Goal: Task Accomplishment & Management: Complete application form

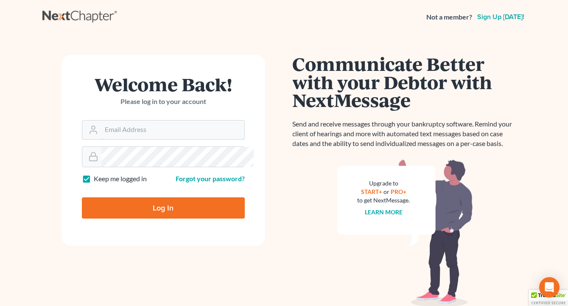
type input "[EMAIL_ADDRESS][DOMAIN_NAME]"
click at [188, 214] on input "Log In" at bounding box center [163, 207] width 163 height 21
type input "Thinking..."
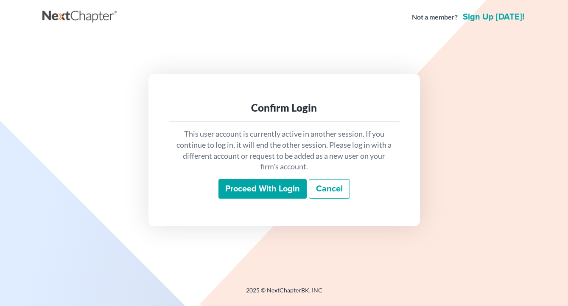
click at [282, 192] on input "Proceed with login" at bounding box center [262, 189] width 88 height 20
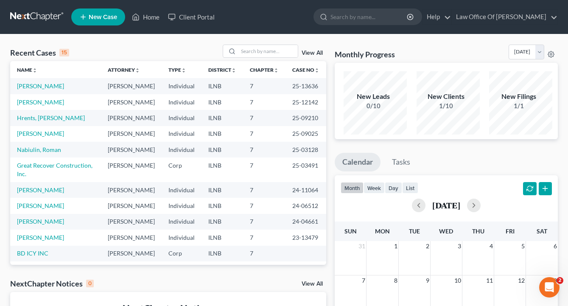
click at [102, 17] on span "New Case" at bounding box center [103, 17] width 28 height 6
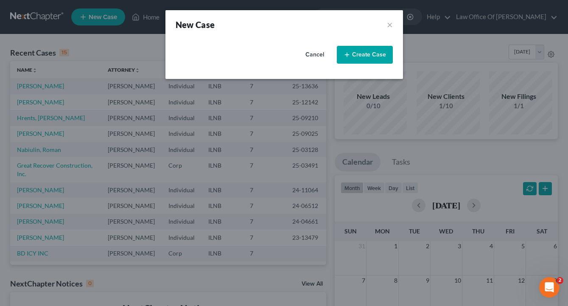
select select "25"
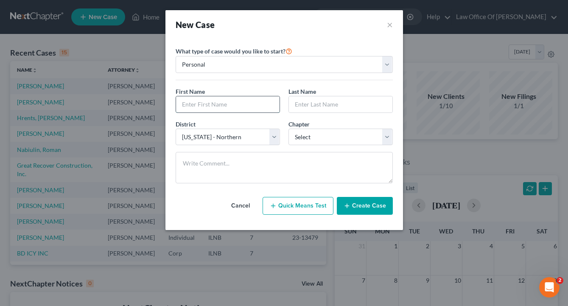
click at [236, 108] on input "text" at bounding box center [227, 104] width 103 height 16
type input "Milad"
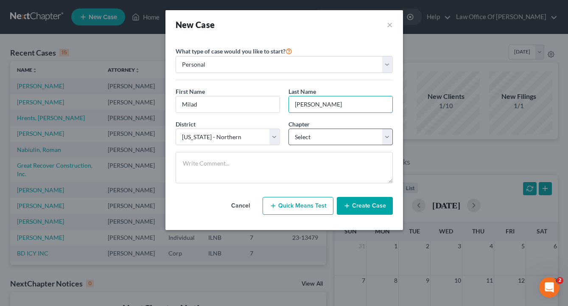
type input "Sada"
click at [393, 143] on select "Select 7 11 12 13" at bounding box center [340, 136] width 104 height 17
select select "0"
click at [288, 136] on select "Select 7 11 12 13" at bounding box center [340, 136] width 104 height 17
click at [368, 215] on button "Create Case" at bounding box center [365, 206] width 56 height 18
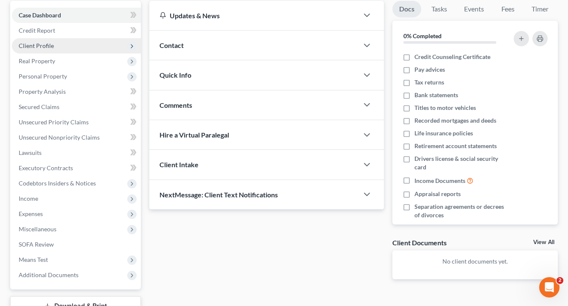
scroll to position [126, 0]
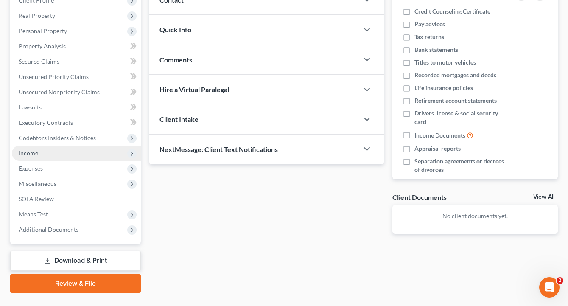
click at [65, 161] on span "Income" at bounding box center [76, 152] width 129 height 15
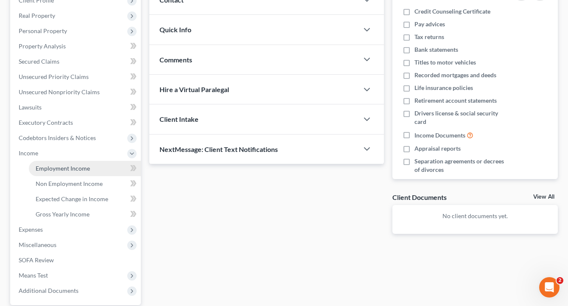
click at [89, 172] on span "Employment Income" at bounding box center [63, 167] width 54 height 7
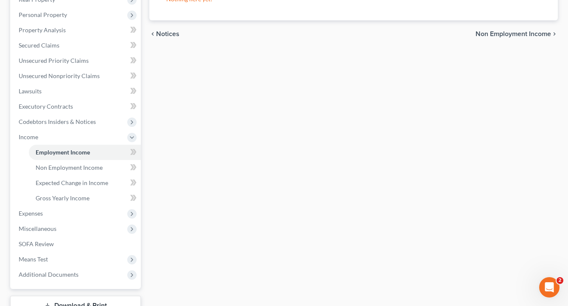
scroll to position [150, 0]
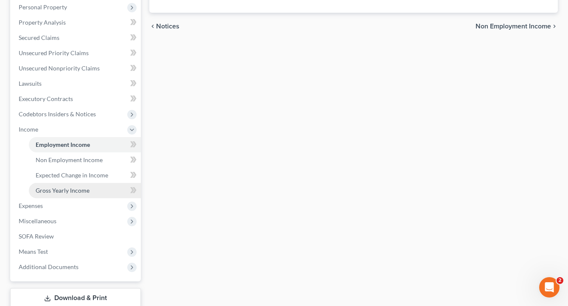
click at [65, 198] on link "Gross Yearly Income" at bounding box center [85, 190] width 112 height 15
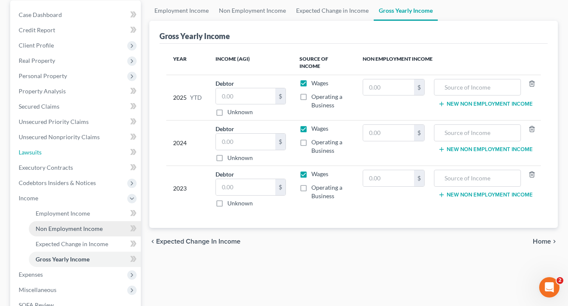
scroll to position [7, 0]
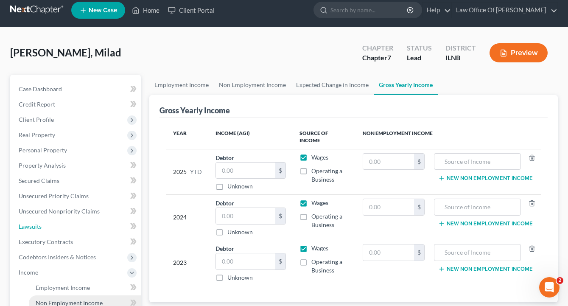
click at [65, 226] on ul "Case Dashboard Payments Invoices Payments Payments Credit Report Client Profile" at bounding box center [76, 249] width 129 height 336
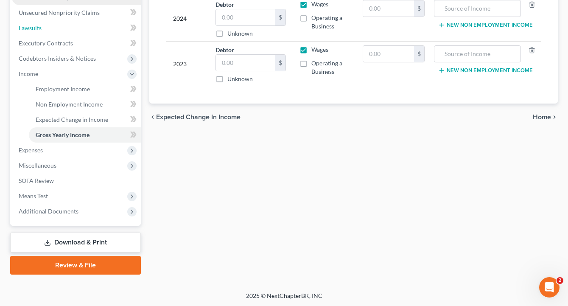
scroll to position [219, 0]
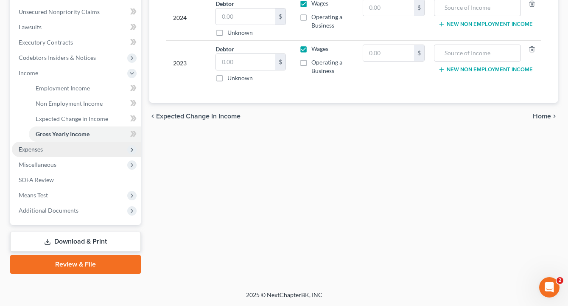
click at [66, 157] on span "Expenses" at bounding box center [76, 149] width 129 height 15
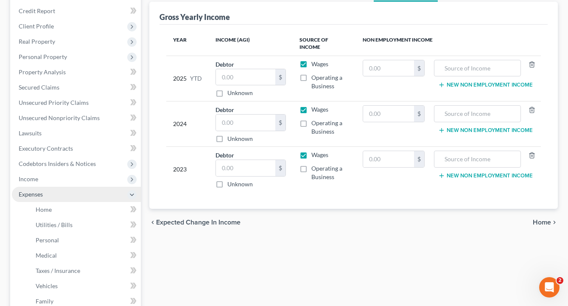
scroll to position [134, 0]
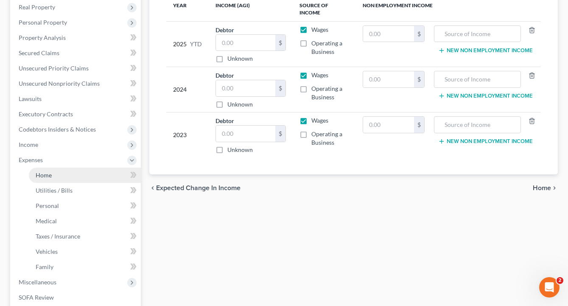
click at [97, 183] on link "Home" at bounding box center [85, 174] width 112 height 15
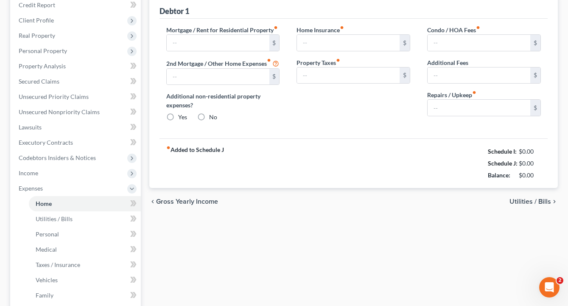
type input "0.00"
radio input "true"
type input "0.00"
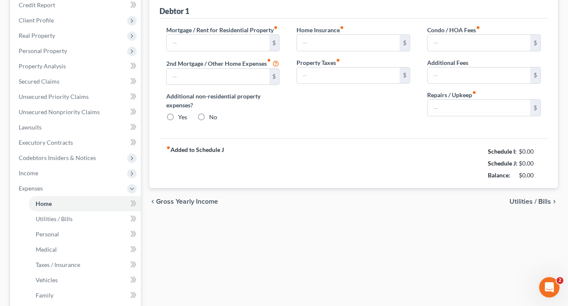
type input "0.00"
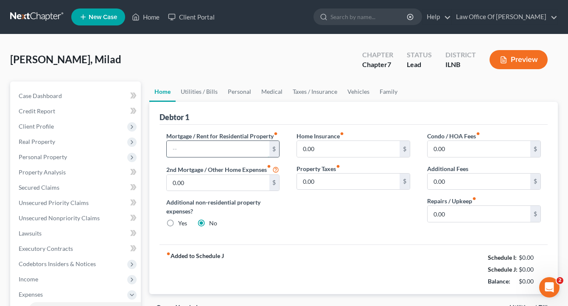
click at [197, 157] on input "text" at bounding box center [218, 149] width 103 height 16
click at [274, 137] on div "Mortgage / Rent for Residential Property fiber_manual_record 1,650 $ 2nd Mortga…" at bounding box center [353, 185] width 388 height 120
click at [209, 157] on input "1,650" at bounding box center [218, 149] width 103 height 16
click at [195, 157] on input "1,650" at bounding box center [218, 149] width 103 height 16
type input "1,687"
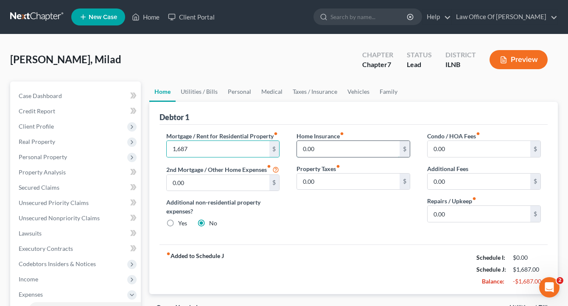
click at [325, 157] on input "0.00" at bounding box center [348, 149] width 103 height 16
click at [460, 222] on input "0.00" at bounding box center [478, 214] width 103 height 16
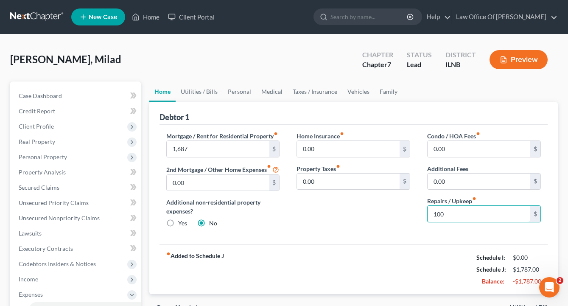
type input "100"
click at [439, 234] on div "Condo / HOA Fees fiber_manual_record 0.00 $ Additional Fees 0.00 $ Repairs / Up…" at bounding box center [483, 182] width 131 height 103
click at [203, 97] on link "Utilities / Bills" at bounding box center [199, 91] width 47 height 20
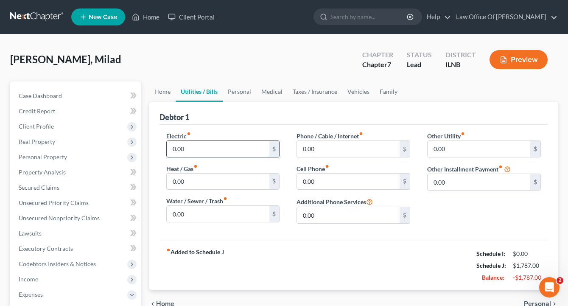
click at [232, 154] on input "0.00" at bounding box center [218, 149] width 103 height 16
type input "120"
click at [257, 125] on div "Debtor 1" at bounding box center [353, 113] width 388 height 23
click at [225, 189] on input "0.00" at bounding box center [218, 181] width 103 height 16
type input "60"
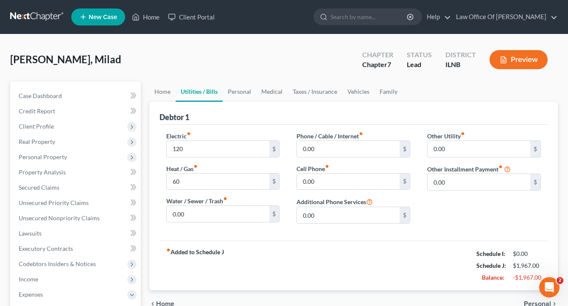
click at [216, 240] on div "Electric fiber_manual_record 120 $ Heat / Gas fiber_manual_record 60 $ Water / …" at bounding box center [353, 183] width 388 height 116
click at [209, 222] on input "0.00" at bounding box center [218, 214] width 103 height 16
type input "50"
click at [277, 240] on div "Electric fiber_manual_record 120 $ Heat / Gas fiber_manual_record 60 $ Water / …" at bounding box center [353, 183] width 388 height 116
click at [330, 157] on input "0.00" at bounding box center [348, 149] width 103 height 16
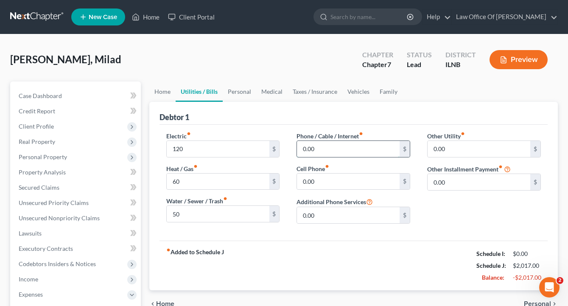
type input "1"
type input "80"
click at [300, 125] on div "Debtor 1" at bounding box center [353, 113] width 388 height 23
click at [334, 190] on input "0.00" at bounding box center [348, 181] width 103 height 16
click at [417, 197] on div "Phone / Cable / Internet fiber_manual_record 80 $ Cell Phone fiber_manual_recor…" at bounding box center [353, 180] width 131 height 99
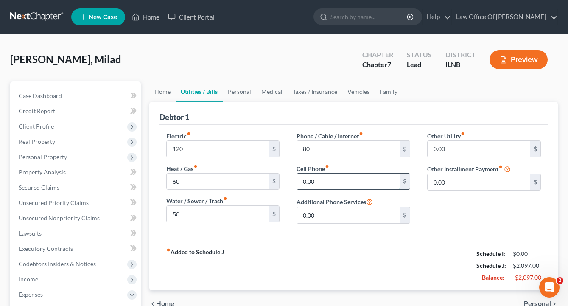
click at [372, 190] on input "0.00" at bounding box center [348, 181] width 103 height 16
click at [332, 120] on div "Debtor 1" at bounding box center [353, 113] width 388 height 23
click at [421, 201] on div "Other Utility fiber_manual_record 0.00 $ Other Installment Payment fiber_manual…" at bounding box center [483, 180] width 131 height 99
click at [375, 190] on input "0.00" at bounding box center [348, 181] width 103 height 16
type input "200"
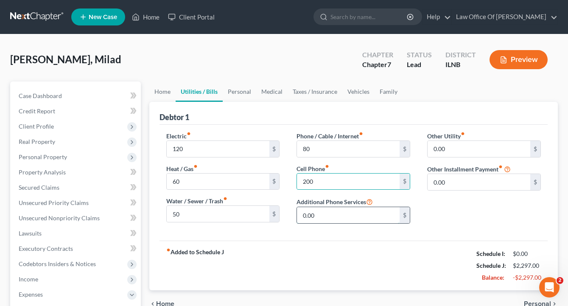
click at [373, 223] on input "0.00" at bounding box center [348, 215] width 103 height 16
click at [422, 230] on div "Other Utility fiber_manual_record 0.00 $ Other Installment Payment fiber_manual…" at bounding box center [483, 180] width 131 height 99
click at [248, 96] on link "Personal" at bounding box center [239, 91] width 33 height 20
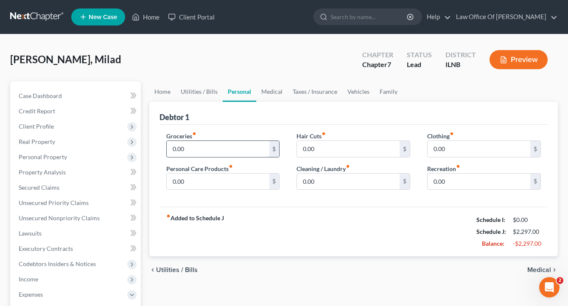
click at [223, 157] on input "0.00" at bounding box center [218, 149] width 103 height 16
click at [223, 136] on div "Groceries fiber_manual_record 800 $ Personal Care Products fiber_manual_record …" at bounding box center [353, 166] width 388 height 82
click at [220, 190] on input "0.00" at bounding box center [218, 181] width 103 height 16
type input "1,000"
click at [230, 141] on div "Groceries fiber_manual_record 1,000 $" at bounding box center [223, 144] width 114 height 26
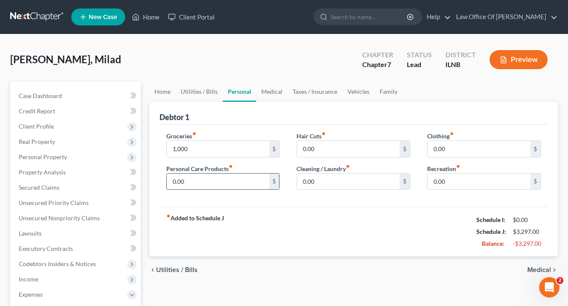
click at [198, 190] on input "0.00" at bounding box center [218, 181] width 103 height 16
type input "140"
click at [264, 207] on div "Groceries fiber_manual_record 1,000 $ Personal Care Products fiber_manual_recor…" at bounding box center [353, 166] width 388 height 82
click at [343, 153] on input "0.00" at bounding box center [348, 149] width 103 height 16
type input "2"
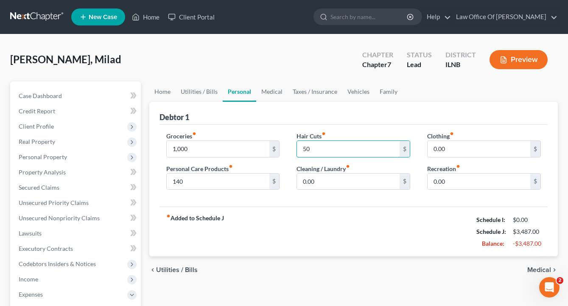
type input "50"
click at [346, 207] on div "Groceries fiber_manual_record 1,000 $ Personal Care Products fiber_manual_recor…" at bounding box center [353, 166] width 388 height 82
click at [329, 190] on input "0.00" at bounding box center [348, 181] width 103 height 16
click at [328, 207] on div "Groceries fiber_manual_record 1,000 $ Personal Care Products fiber_manual_recor…" at bounding box center [353, 166] width 388 height 82
click at [335, 187] on input "0.00" at bounding box center [348, 181] width 103 height 16
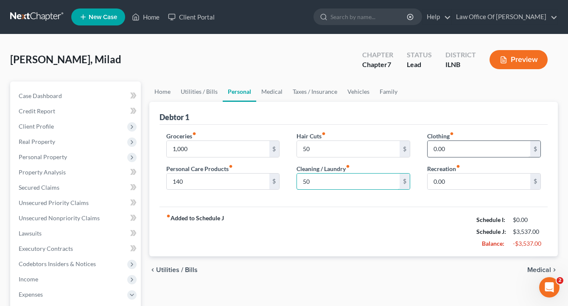
type input "50"
click at [458, 157] on input "0.00" at bounding box center [478, 149] width 103 height 16
drag, startPoint x: 441, startPoint y: 157, endPoint x: 427, endPoint y: 157, distance: 14.0
click at [427, 157] on input "30" at bounding box center [478, 149] width 103 height 16
type input "60"
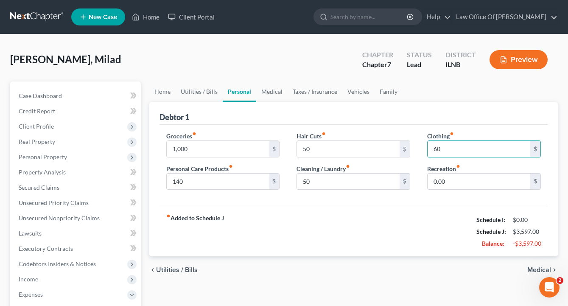
click at [418, 133] on div "Groceries fiber_manual_record 1,000 $ Personal Care Products fiber_manual_recor…" at bounding box center [353, 166] width 388 height 82
click at [459, 190] on input "0.00" at bounding box center [478, 181] width 103 height 16
type input "60"
click at [378, 134] on div "Groceries fiber_manual_record 1,000 $ Personal Care Products fiber_manual_recor…" at bounding box center [353, 166] width 388 height 82
type input "100"
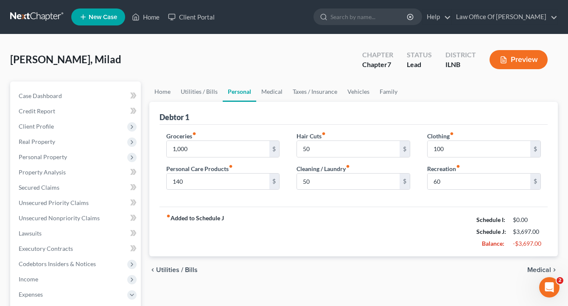
click at [412, 136] on div "Groceries fiber_manual_record 1,000 $ Personal Care Products fiber_manual_recor…" at bounding box center [353, 166] width 388 height 82
click at [435, 190] on input "60" at bounding box center [478, 181] width 103 height 16
type input "80"
click at [407, 207] on div "Groceries fiber_manual_record 1,000 $ Personal Care Products fiber_manual_recor…" at bounding box center [353, 166] width 388 height 82
click at [276, 96] on link "Medical" at bounding box center [271, 91] width 31 height 20
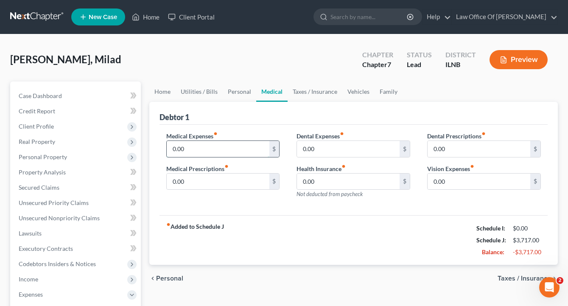
click at [212, 157] on input "0.00" at bounding box center [218, 149] width 103 height 16
click at [248, 124] on div "Debtor 1" at bounding box center [353, 113] width 388 height 23
click at [326, 95] on link "Taxes / Insurance" at bounding box center [314, 91] width 55 height 20
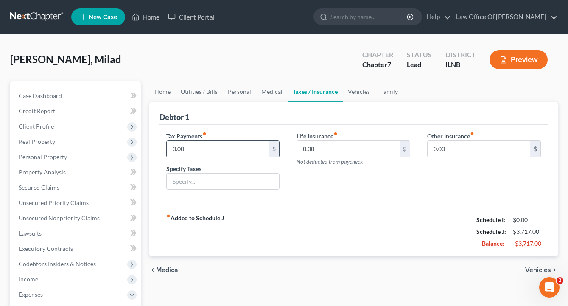
click at [252, 157] on input "0.00" at bounding box center [218, 149] width 103 height 16
click at [338, 157] on input "0.00" at bounding box center [348, 149] width 103 height 16
click at [240, 156] on input "0.00" at bounding box center [218, 149] width 103 height 16
click at [206, 136] on icon "fiber_manual_record" at bounding box center [204, 133] width 4 height 4
click at [245, 157] on input "0.00" at bounding box center [218, 149] width 103 height 16
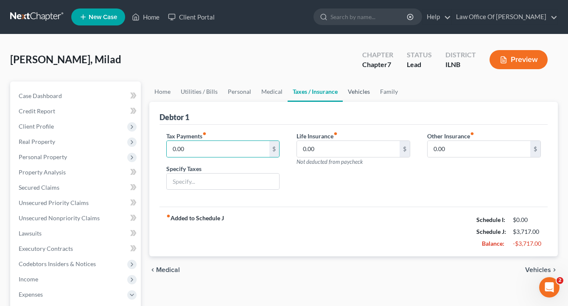
click at [369, 95] on link "Vehicles" at bounding box center [359, 91] width 32 height 20
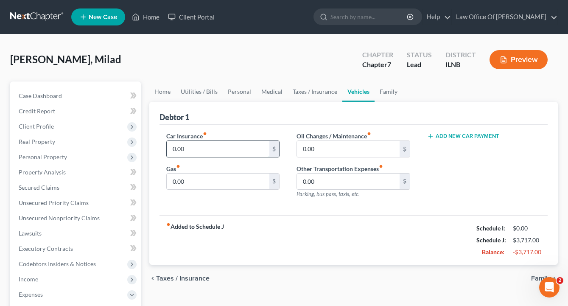
click at [246, 156] on input "0.00" at bounding box center [218, 149] width 103 height 16
click at [343, 215] on div "Car Insurance fiber_manual_record 80 $ Gas fiber_manual_record 0.00 $ Oil Chang…" at bounding box center [353, 170] width 388 height 91
click at [193, 190] on input "0.00" at bounding box center [218, 181] width 103 height 16
click at [187, 157] on input "80" at bounding box center [218, 149] width 103 height 16
click at [227, 120] on div "Debtor 1" at bounding box center [353, 113] width 388 height 23
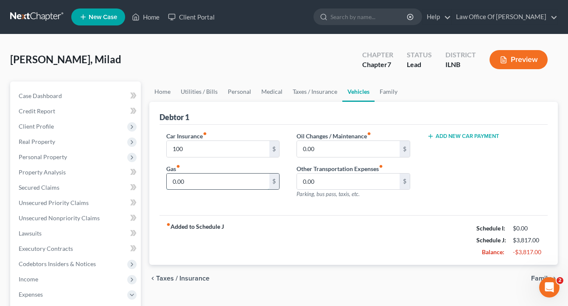
click at [229, 190] on input "0.00" at bounding box center [218, 181] width 103 height 16
drag, startPoint x: 191, startPoint y: 158, endPoint x: 167, endPoint y: 157, distance: 23.7
click at [166, 158] on div "Car Insurance fiber_manual_record 100 $ Gas fiber_manual_record 0.00 $" at bounding box center [223, 168] width 131 height 74
type input "120"
click at [203, 190] on input "0.00" at bounding box center [218, 181] width 103 height 16
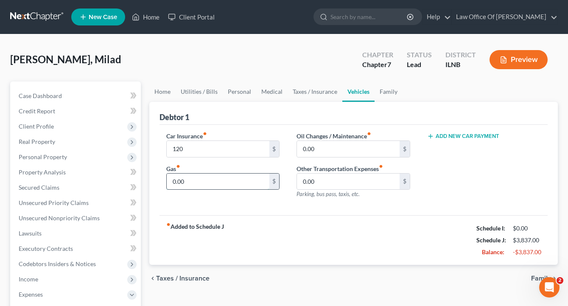
click at [203, 190] on input "0.00" at bounding box center [218, 181] width 103 height 16
type input "300"
drag, startPoint x: 338, startPoint y: 156, endPoint x: 328, endPoint y: 156, distance: 9.8
click at [328, 156] on input "0.00" at bounding box center [348, 149] width 103 height 16
type input "30"
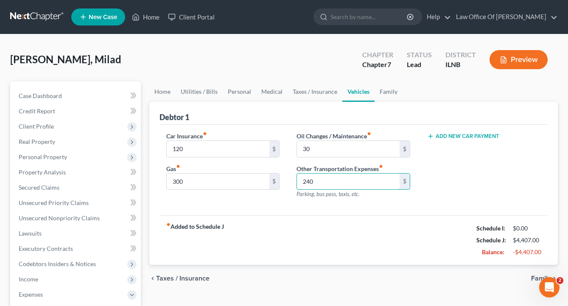
type input "240"
click at [501, 192] on div "Add New Car Payment" at bounding box center [483, 168] width 131 height 74
click at [493, 193] on div "Add New Car Payment" at bounding box center [483, 168] width 131 height 74
click at [395, 97] on link "Family" at bounding box center [388, 91] width 28 height 20
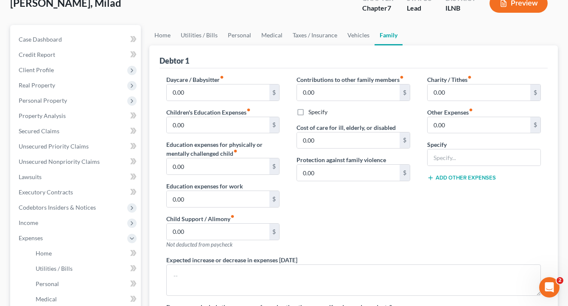
scroll to position [56, 0]
click at [237, 101] on input "0.00" at bounding box center [218, 93] width 103 height 16
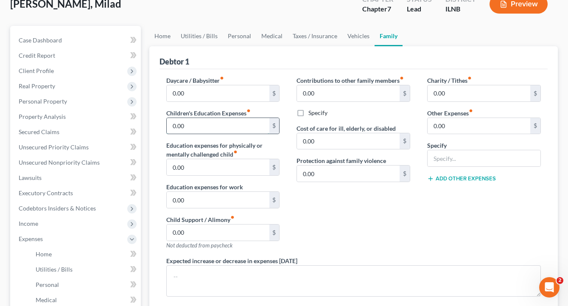
click at [237, 134] on input "0.00" at bounding box center [218, 126] width 103 height 16
click at [283, 169] on div "Daycare / Babysitter fiber_manual_record 0.00 $ Children's Education Expenses f…" at bounding box center [223, 166] width 131 height 180
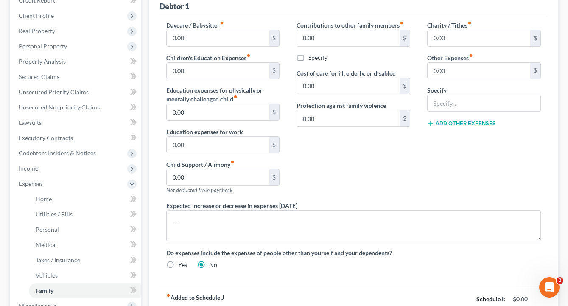
scroll to position [102, 0]
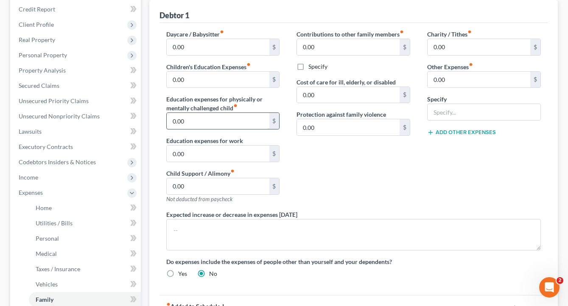
click at [248, 129] on input "0.00" at bounding box center [218, 121] width 103 height 16
click at [343, 190] on div "Contributions to other family members fiber_manual_record 0.00 $ Specify Cost o…" at bounding box center [353, 120] width 131 height 180
drag, startPoint x: 194, startPoint y: 134, endPoint x: 170, endPoint y: 132, distance: 24.2
click at [169, 129] on input "200" at bounding box center [218, 121] width 103 height 16
click at [184, 129] on input "200" at bounding box center [218, 121] width 103 height 16
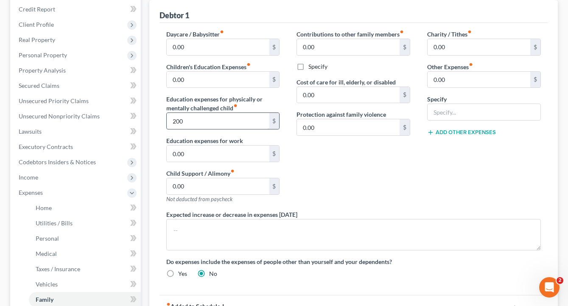
click at [185, 129] on input "200" at bounding box center [218, 121] width 103 height 16
type input "400"
click at [329, 202] on div "Contributions to other family members fiber_manual_record 0.00 $ Specify Cost o…" at bounding box center [353, 120] width 131 height 180
click at [345, 55] on input "0.00" at bounding box center [348, 47] width 103 height 16
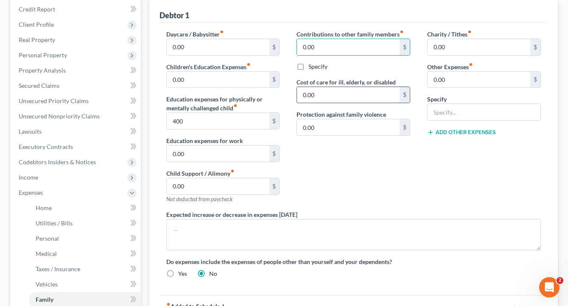
click at [379, 103] on input "0.00" at bounding box center [348, 95] width 103 height 16
type input "5"
click at [410, 187] on div "Contributions to other family members fiber_manual_record 0.00 $ Specify Cost o…" at bounding box center [353, 120] width 131 height 180
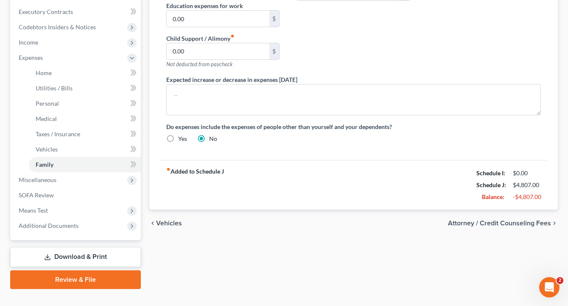
scroll to position [235, 0]
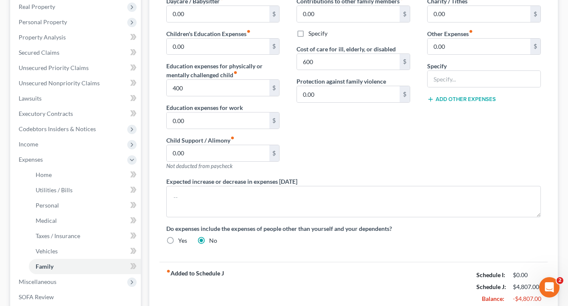
scroll to position [136, 0]
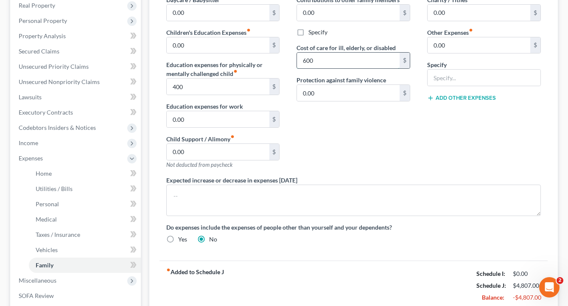
click at [307, 69] on input "600" at bounding box center [348, 61] width 103 height 16
click at [355, 169] on div "Contributions to other family members fiber_manual_record 0.00 $ Specify Cost o…" at bounding box center [353, 85] width 131 height 180
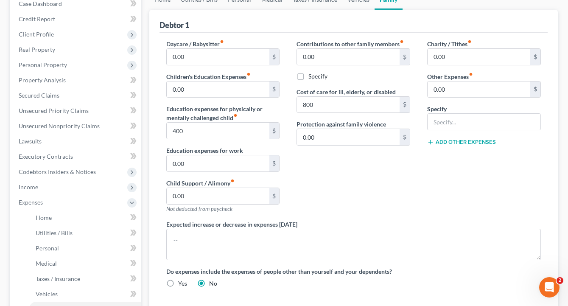
scroll to position [91, 0]
click at [449, 220] on div "Charity / Tithes fiber_manual_record 0.00 $ Other Expenses fiber_manual_record …" at bounding box center [483, 130] width 131 height 180
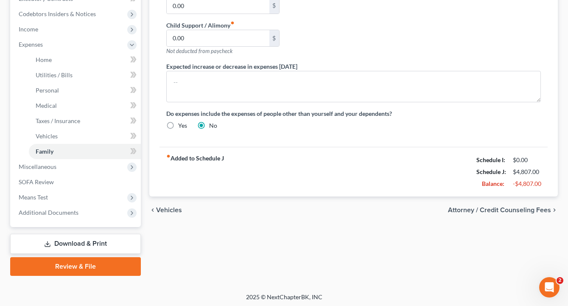
scroll to position [248, 0]
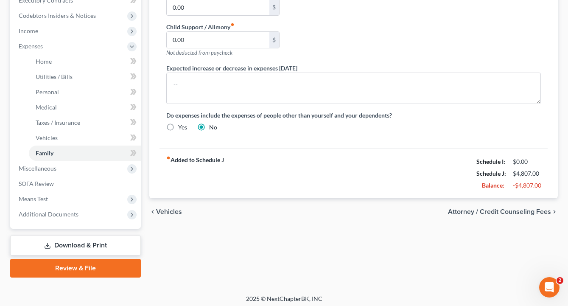
click at [429, 198] on div "fiber_manual_record Added to Schedule J Schedule I: $0.00 Schedule J: $4,807.00…" at bounding box center [353, 173] width 388 height 50
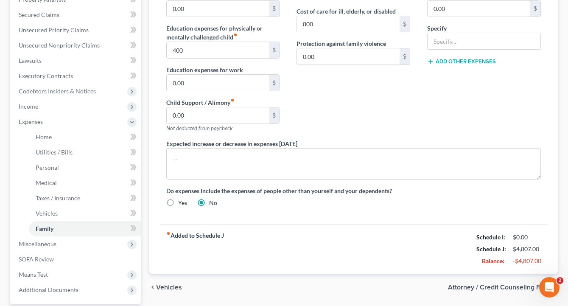
scroll to position [171, 0]
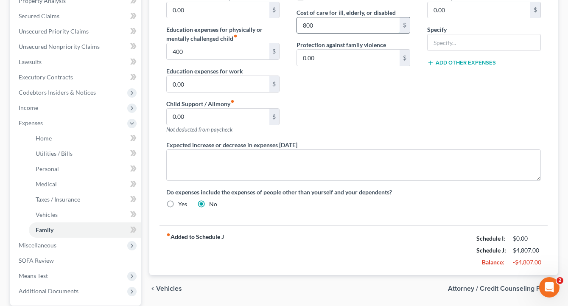
drag, startPoint x: 319, startPoint y: 45, endPoint x: 329, endPoint y: 45, distance: 10.2
click at [329, 33] on input "800" at bounding box center [348, 25] width 103 height 16
click at [383, 126] on div "Contributions to other family members fiber_manual_record 0.00 $ Specify Cost o…" at bounding box center [353, 50] width 131 height 180
click at [321, 33] on input "1,000" at bounding box center [348, 25] width 103 height 16
click at [404, 140] on div "Contributions to other family members fiber_manual_record 0.00 $ Specify Cost o…" at bounding box center [353, 50] width 131 height 180
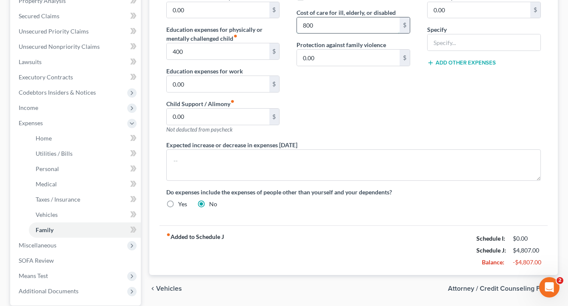
click at [306, 33] on input "800" at bounding box center [348, 25] width 103 height 16
type input "1,000"
click at [387, 123] on div "Contributions to other family members fiber_manual_record 0.00 $ Specify Cost o…" at bounding box center [353, 50] width 131 height 180
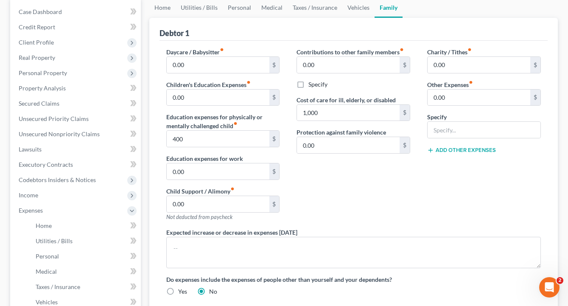
scroll to position [82, 0]
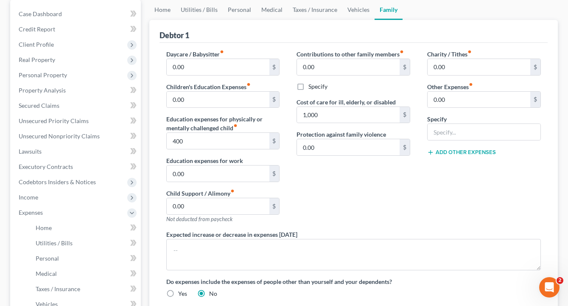
click at [463, 38] on div "Debtor 1" at bounding box center [353, 31] width 388 height 23
click at [463, 200] on div "Charity / Tithes fiber_manual_record 0.00 $ Other Expenses fiber_manual_record …" at bounding box center [483, 140] width 131 height 180
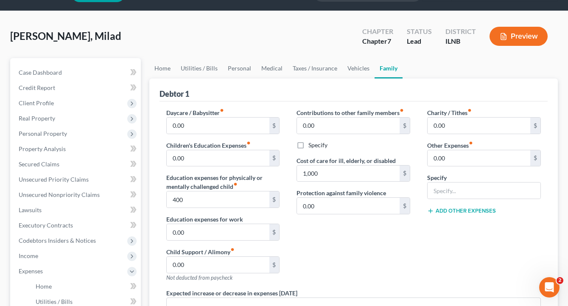
scroll to position [29, 0]
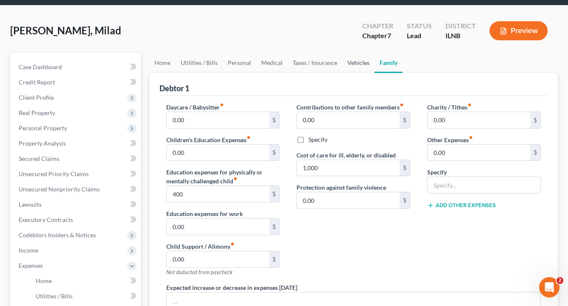
click at [367, 64] on link "Vehicles" at bounding box center [358, 63] width 32 height 20
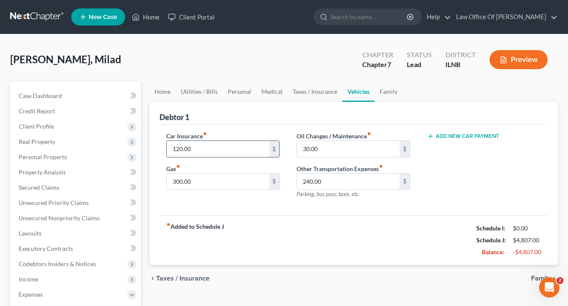
click at [205, 156] on input "120.00" at bounding box center [218, 149] width 103 height 16
type input "240"
click at [178, 190] on input "300.00" at bounding box center [218, 181] width 103 height 16
click at [177, 190] on input "300.00" at bounding box center [218, 181] width 103 height 16
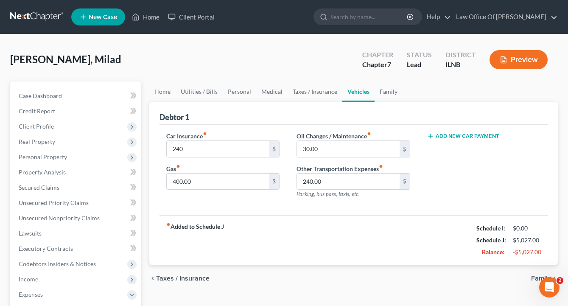
click at [256, 215] on div "Car Insurance fiber_manual_record 240 $ Gas fiber_manual_record 400.00 $ Oil Ch…" at bounding box center [353, 170] width 388 height 91
click at [178, 190] on input "400.00" at bounding box center [218, 181] width 103 height 16
click at [177, 228] on div "fiber_manual_record Added to Schedule J Schedule I: $0.00 Schedule J: $5,027.00…" at bounding box center [353, 240] width 388 height 50
click at [183, 190] on input "400.00" at bounding box center [218, 181] width 103 height 16
click at [215, 205] on div "Car Insurance fiber_manual_record 240 $ Gas fiber_manual_record 600.00 $" at bounding box center [223, 168] width 131 height 74
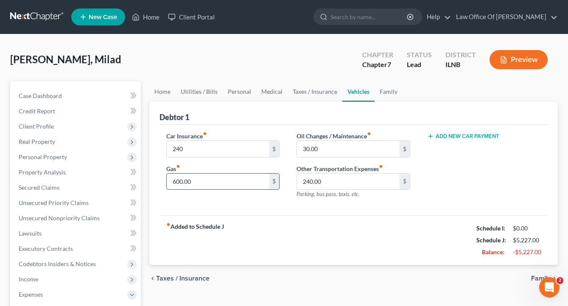
click at [221, 190] on input "600.00" at bounding box center [218, 181] width 103 height 16
click at [209, 190] on input "600.00" at bounding box center [218, 181] width 103 height 16
click at [202, 190] on input "600.00" at bounding box center [218, 181] width 103 height 16
click at [177, 190] on input "600.00" at bounding box center [218, 181] width 103 height 16
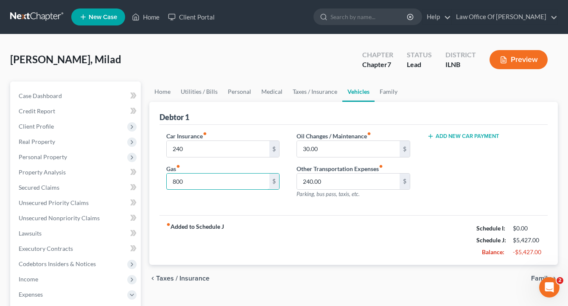
type input "800"
click at [243, 215] on div "Car Insurance fiber_manual_record 240 $ Gas fiber_manual_record 800 $ Oil Chang…" at bounding box center [353, 170] width 388 height 91
click at [427, 205] on div "Add New Car Payment" at bounding box center [483, 168] width 131 height 74
click at [257, 47] on div "Sada, Milad Upgraded Chapter Chapter 7 Status Lead District ILNB Preview Petiti…" at bounding box center [284, 288] width 568 height 508
click at [269, 14] on ul "New Case Home Client Portal - No Result - See all results Or Press Enter... Hel…" at bounding box center [314, 17] width 486 height 22
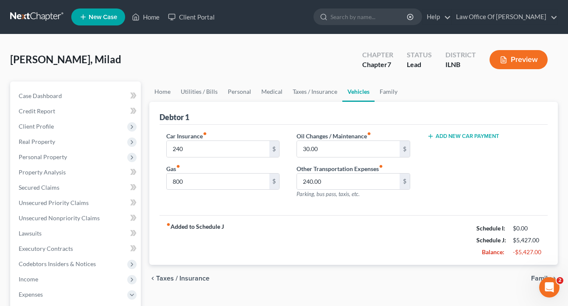
click at [1, 16] on nav "Home New Case Client Portal Law Office Of Dan Alic danalic@gmail.com My Account…" at bounding box center [284, 17] width 568 height 34
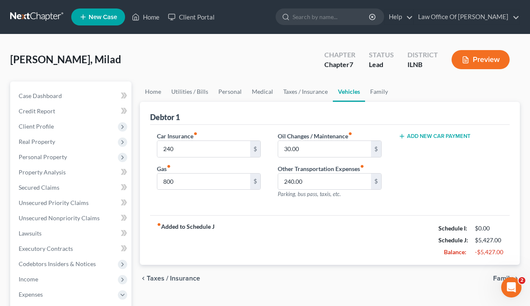
click at [348, 229] on div "fiber_manual_record Added to Schedule J Schedule I: $0.00 Schedule J: $5,427.00…" at bounding box center [330, 240] width 360 height 50
click at [184, 67] on div "Sada, Milad Upgraded Chapter Chapter 7 Status Lead District ILNB Preview" at bounding box center [265, 63] width 510 height 37
